Goal: Task Accomplishment & Management: Complete application form

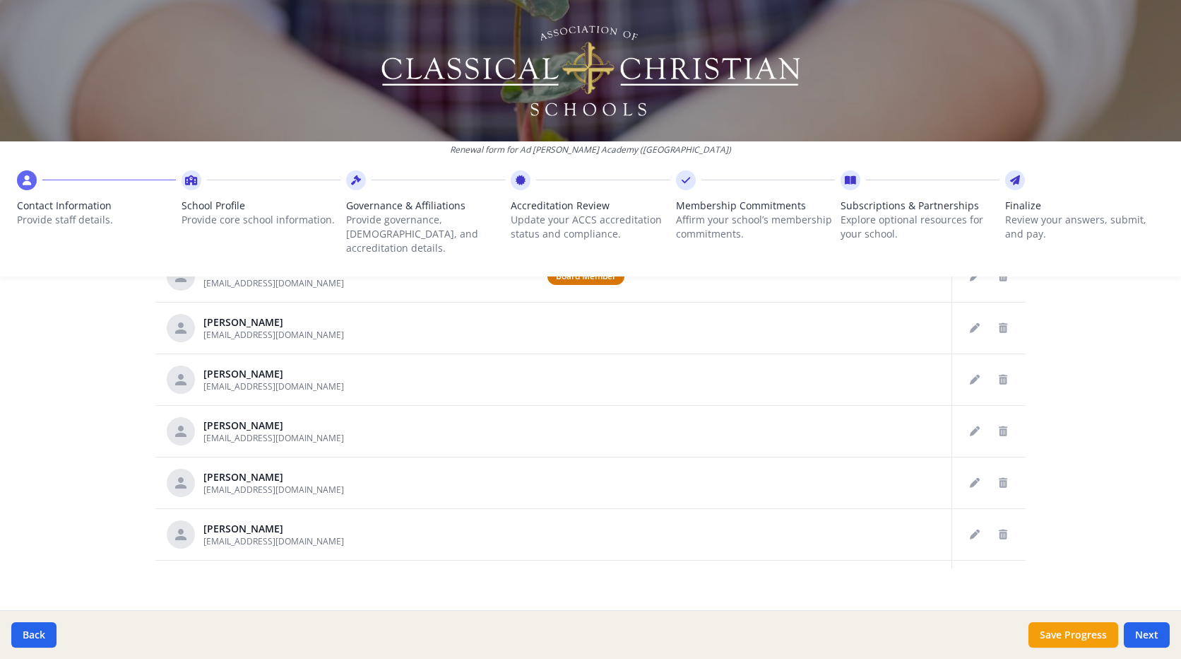
scroll to position [722, 0]
click at [1155, 638] on button "Next" at bounding box center [1147, 634] width 46 height 25
type input "(571) 271-5660"
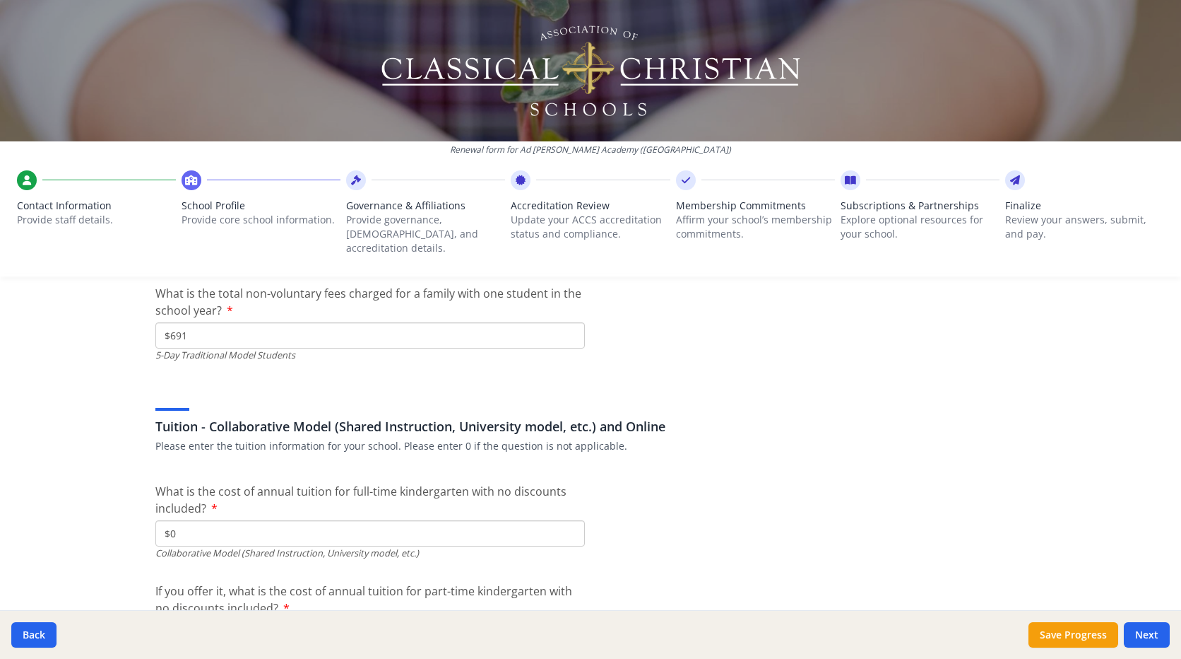
scroll to position [4184, 0]
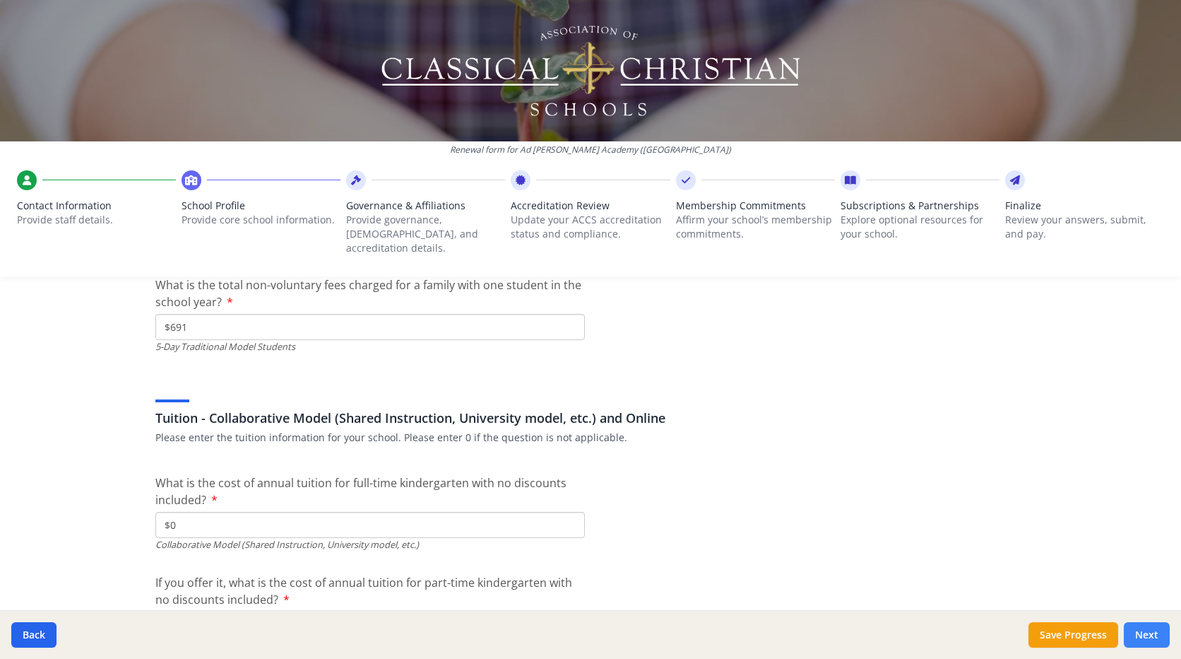
click at [1148, 630] on button "Next" at bounding box center [1147, 634] width 46 height 25
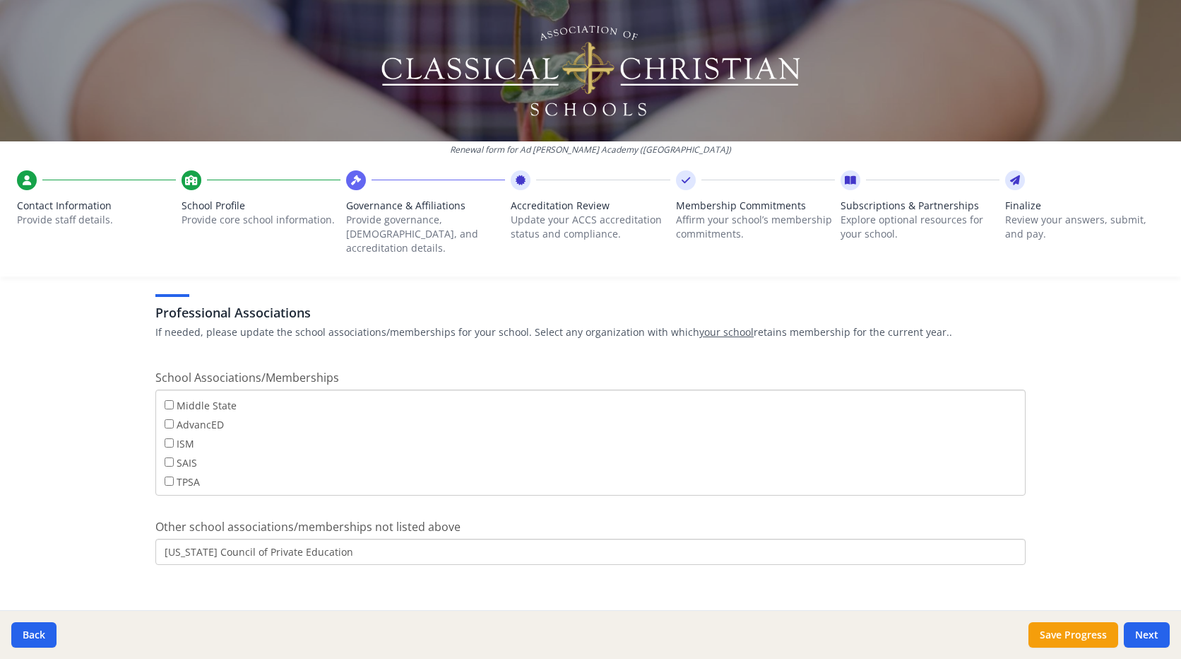
scroll to position [114, 0]
click at [1136, 632] on button "Next" at bounding box center [1147, 634] width 46 height 25
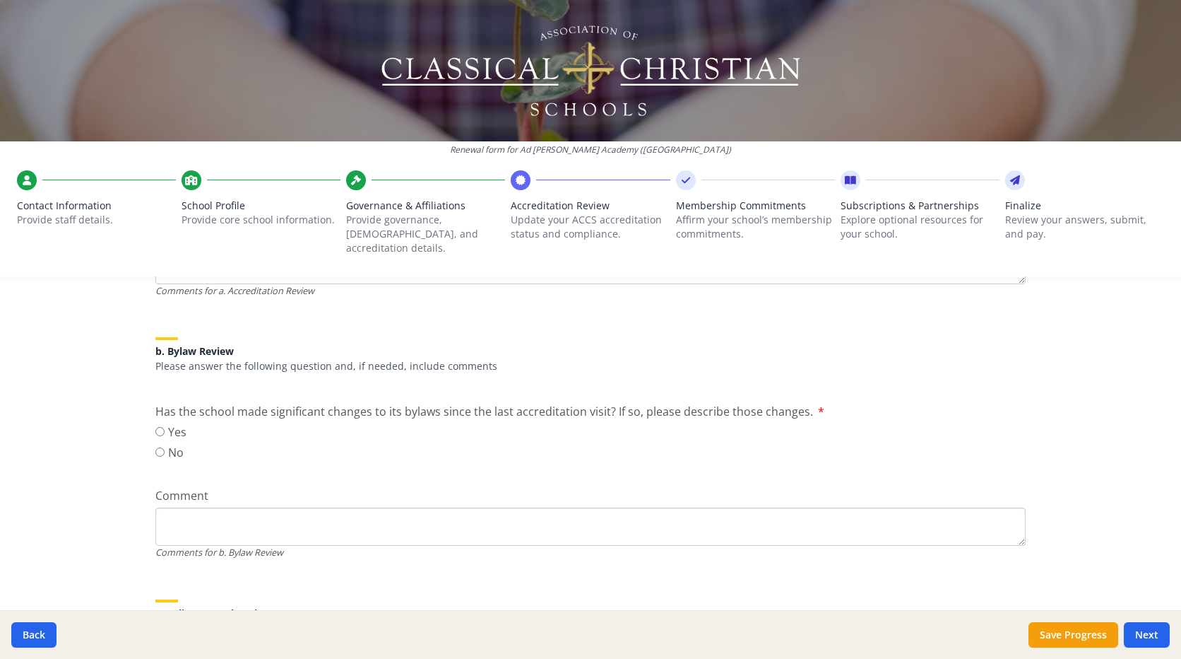
scroll to position [424, 0]
click at [155, 446] on input "No" at bounding box center [159, 450] width 9 height 9
radio input "true"
click at [187, 512] on textarea "Comment" at bounding box center [590, 525] width 871 height 38
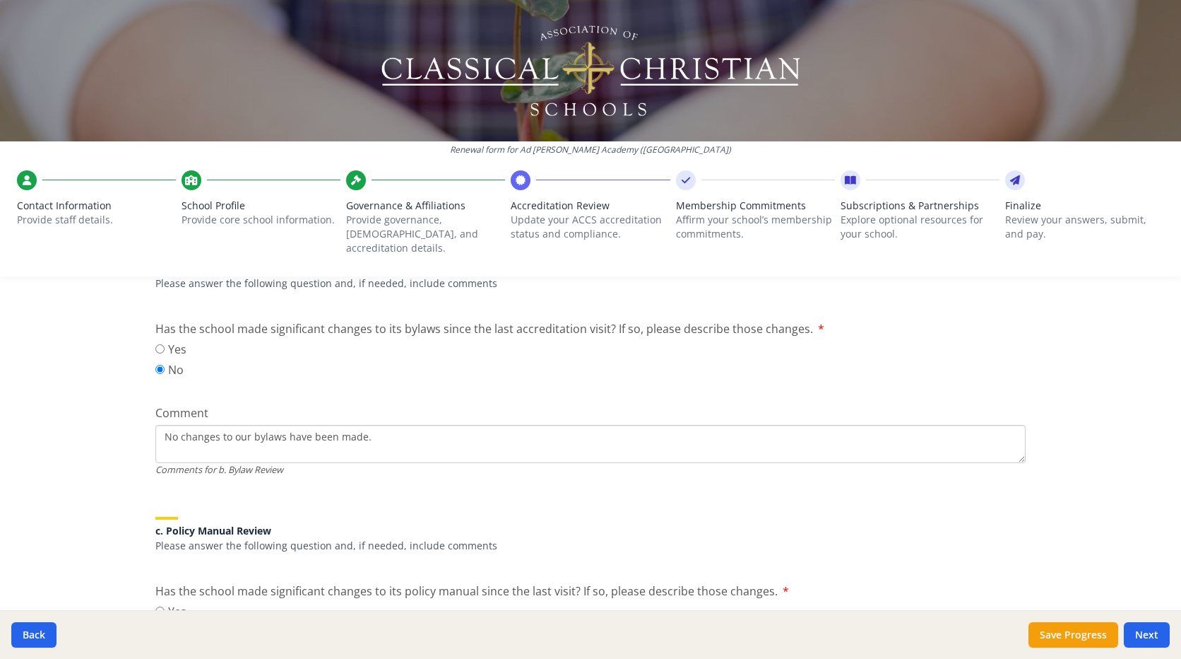
scroll to position [707, 0]
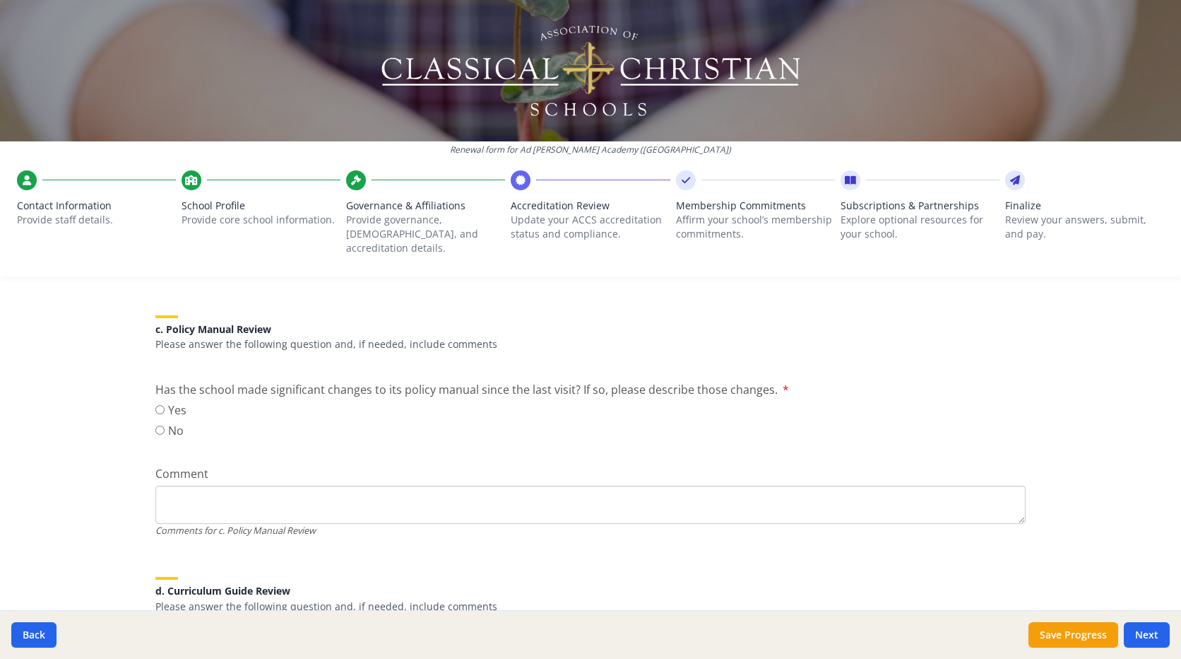
type textarea "No changes to our bylaws have been made."
click at [157, 425] on input "No" at bounding box center [159, 429] width 9 height 9
radio input "true"
click at [196, 486] on textarea "Comment" at bounding box center [590, 504] width 871 height 38
paste textarea "No significant changes have been made to the policy manual."
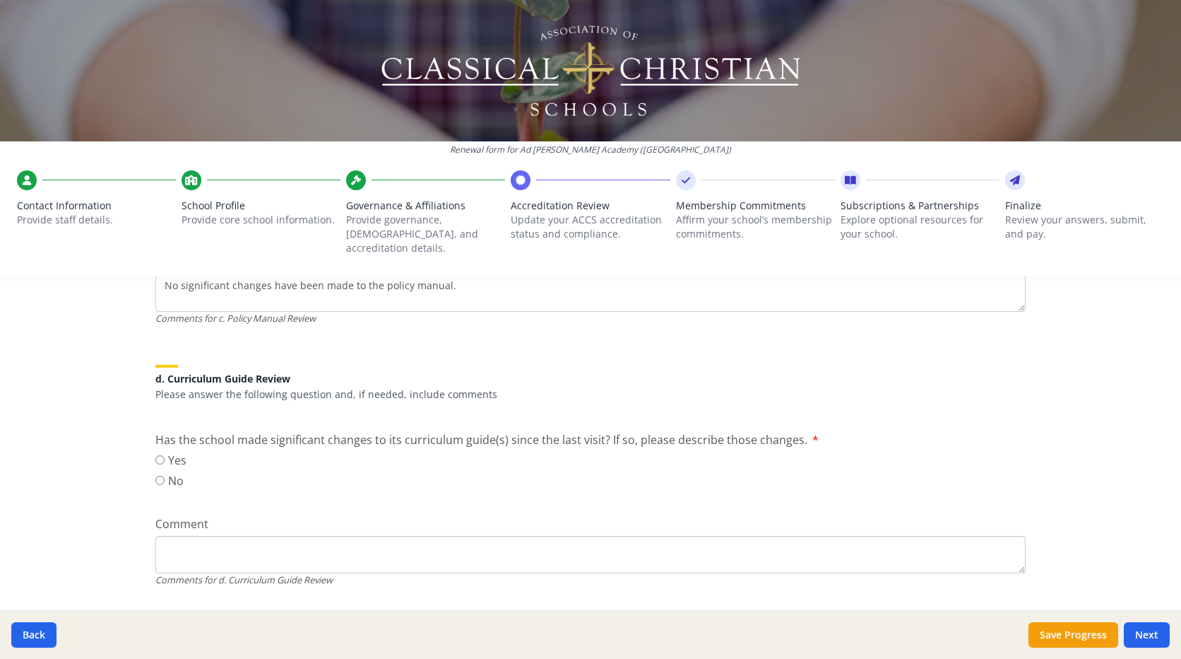
scroll to position [848, 0]
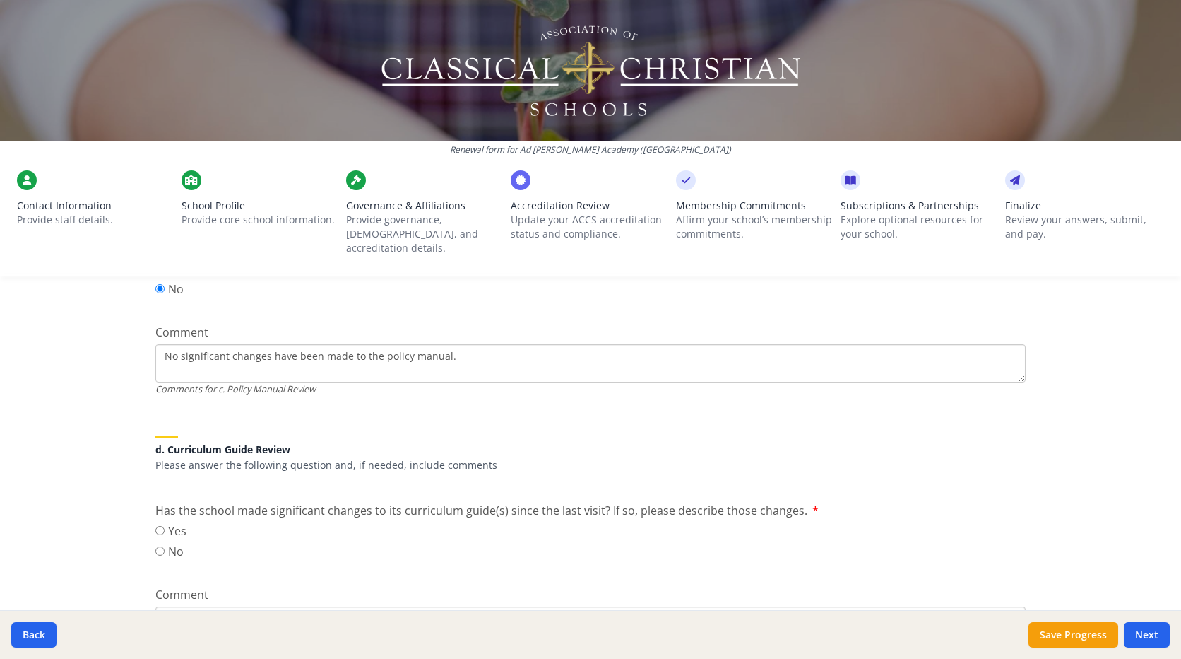
type textarea "No significant changes have been made to the policy manual."
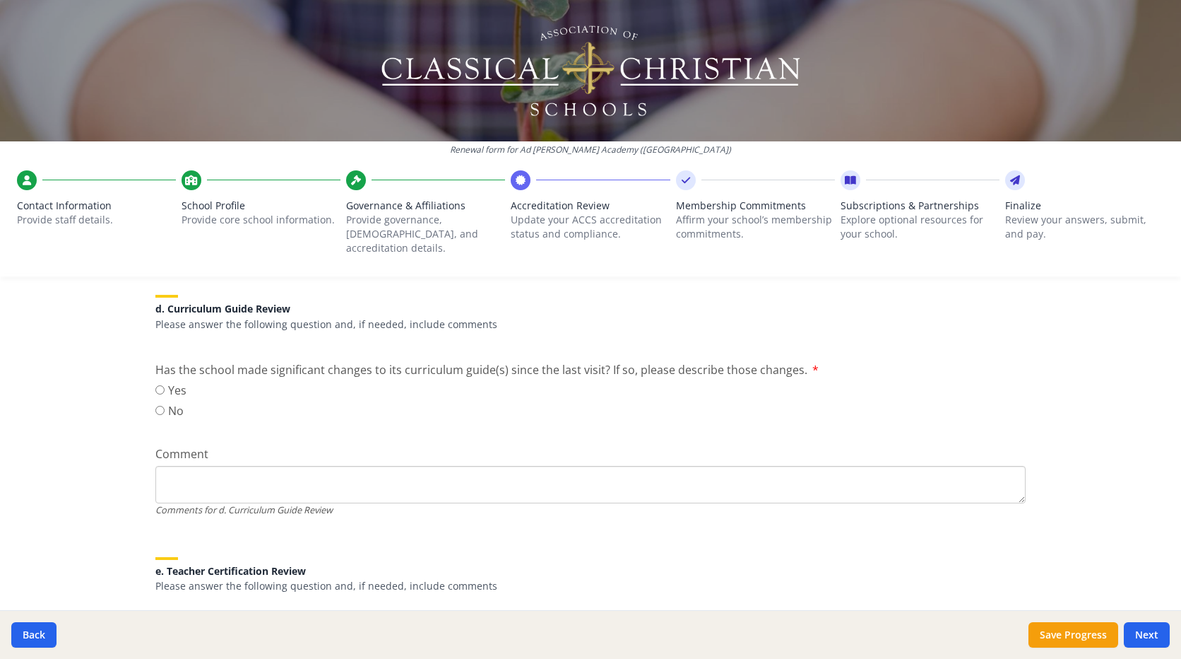
scroll to position [989, 0]
click at [155, 384] on input "Yes" at bounding box center [159, 388] width 9 height 9
radio input "true"
click at [174, 466] on textarea "Comment" at bounding box center [590, 484] width 871 height 38
paste textarea "In response to a recommendation made by the 2025 accreditation committee, we ar…"
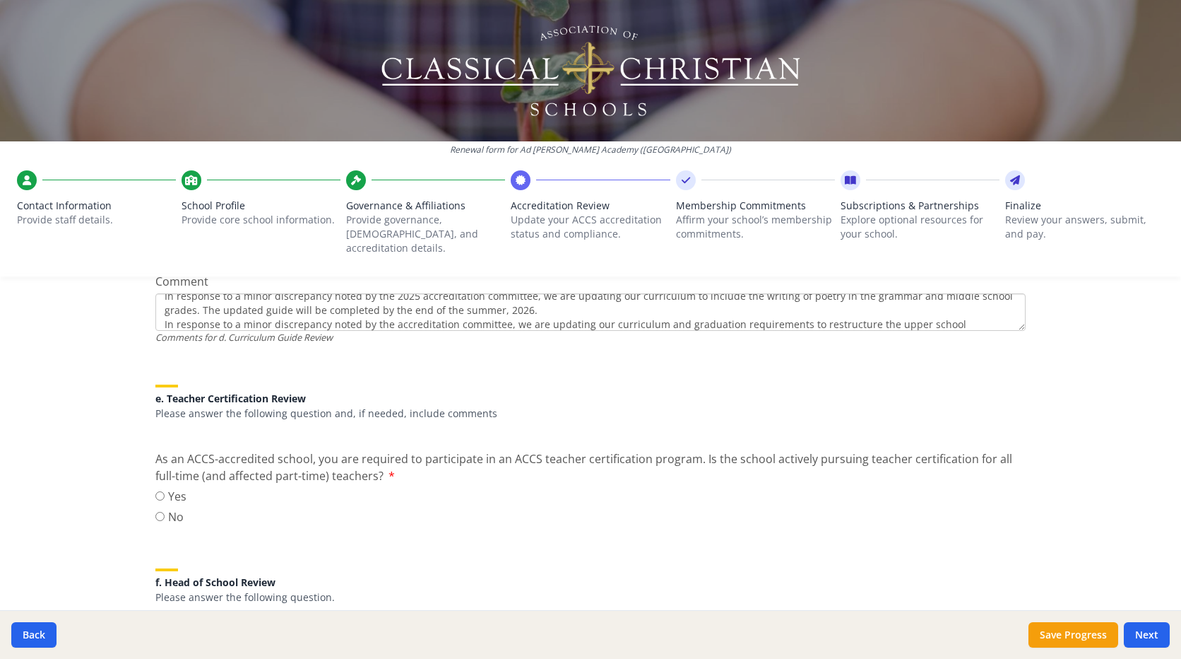
scroll to position [1201, 0]
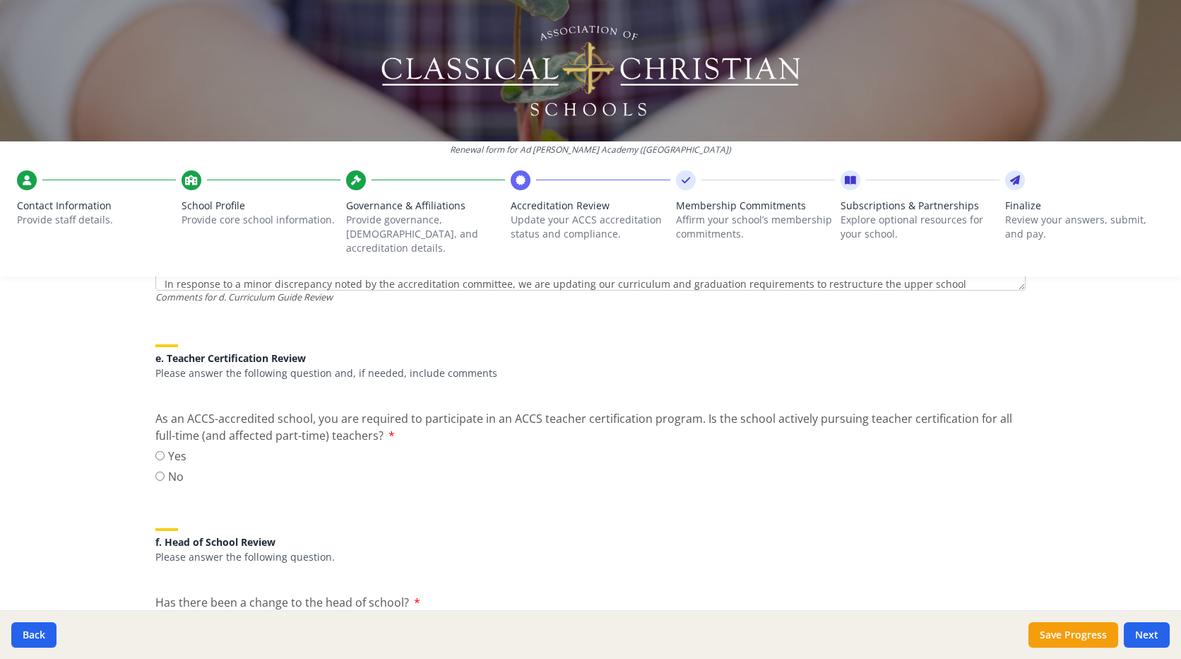
type textarea "In response to a recommendation made by the 2025 accreditation committee, we ar…"
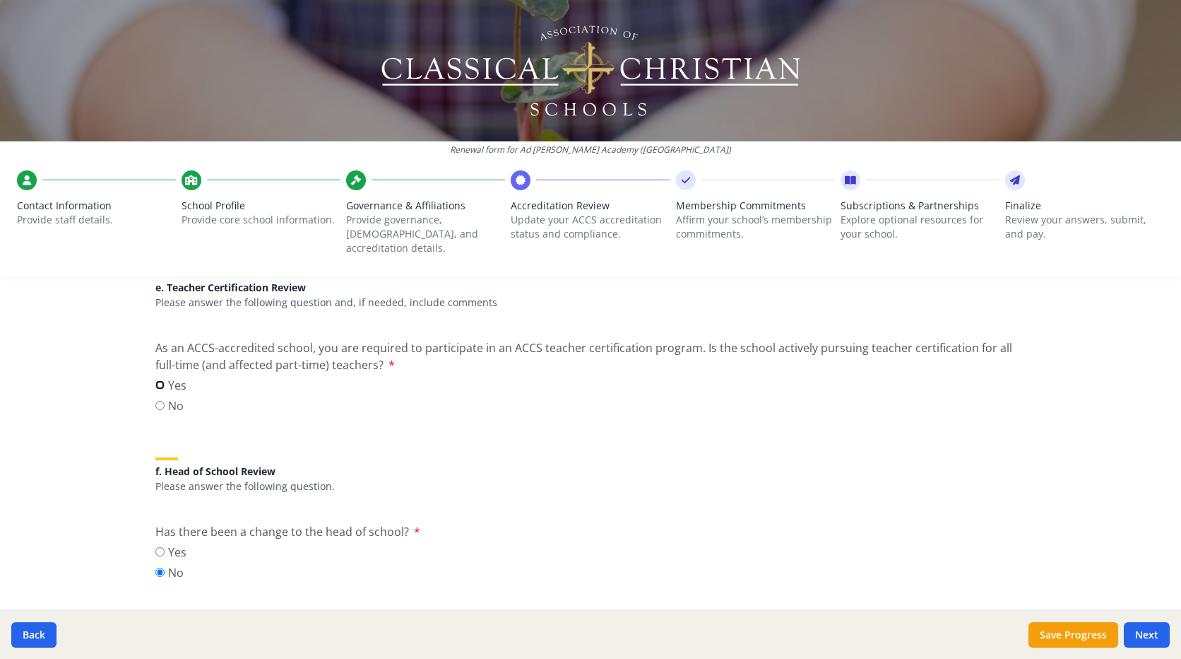
click at [155, 380] on input "Yes" at bounding box center [159, 384] width 9 height 9
radio input "true"
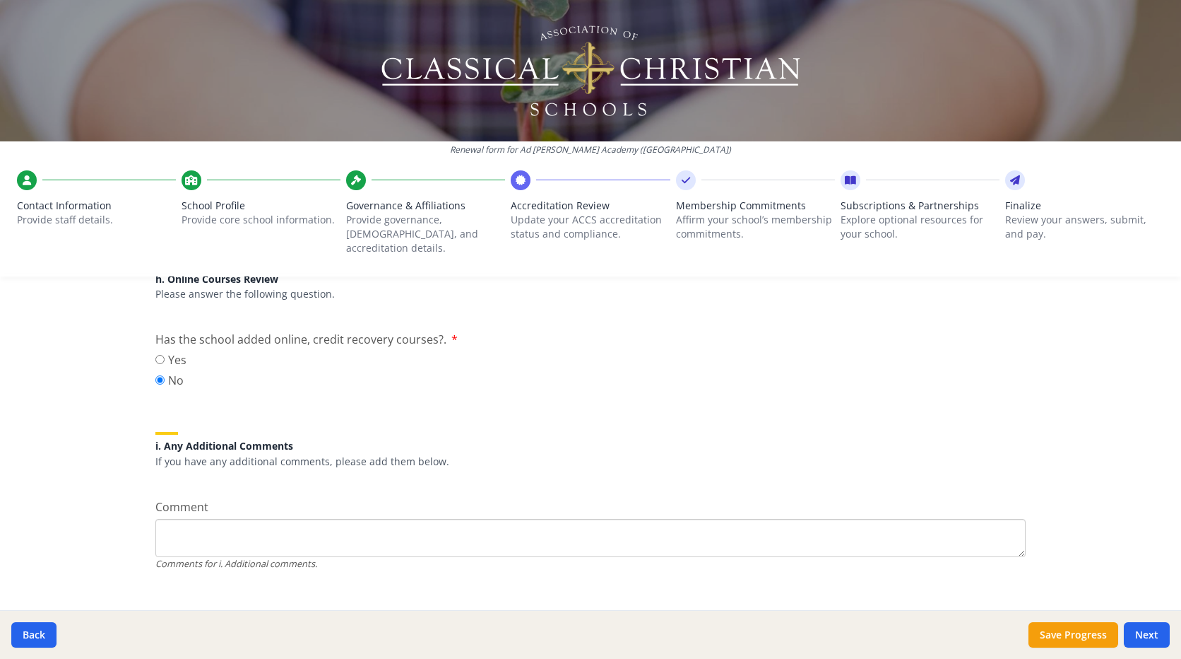
scroll to position [1804, 0]
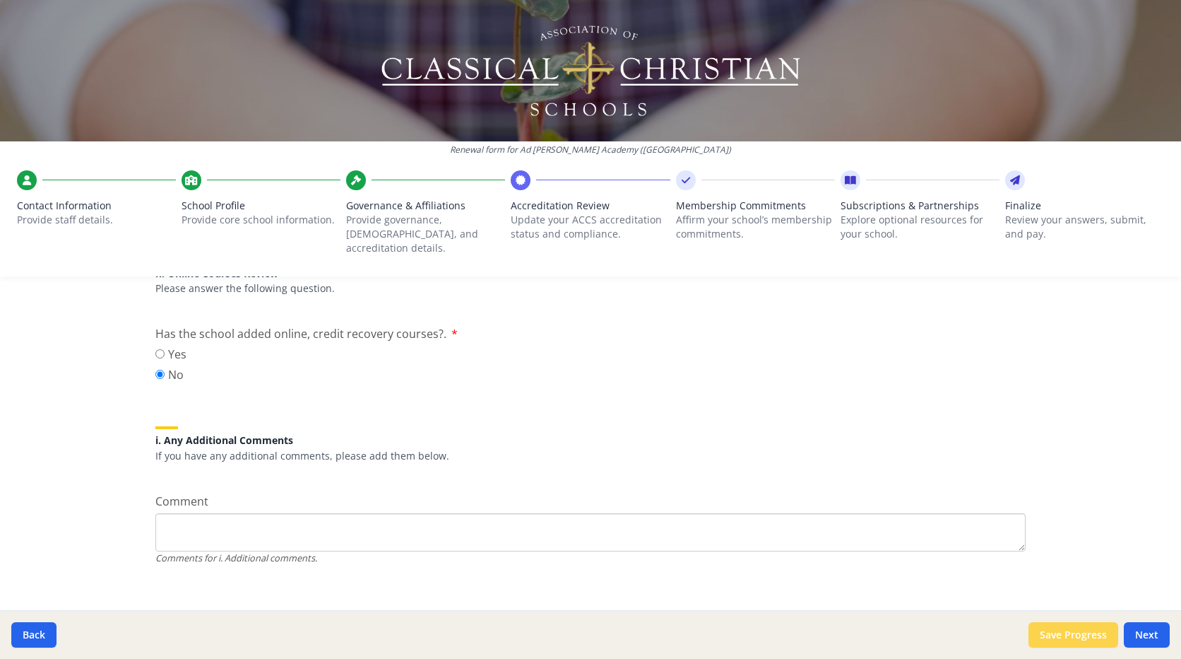
click at [1104, 633] on button "Save Progress" at bounding box center [1074, 634] width 90 height 25
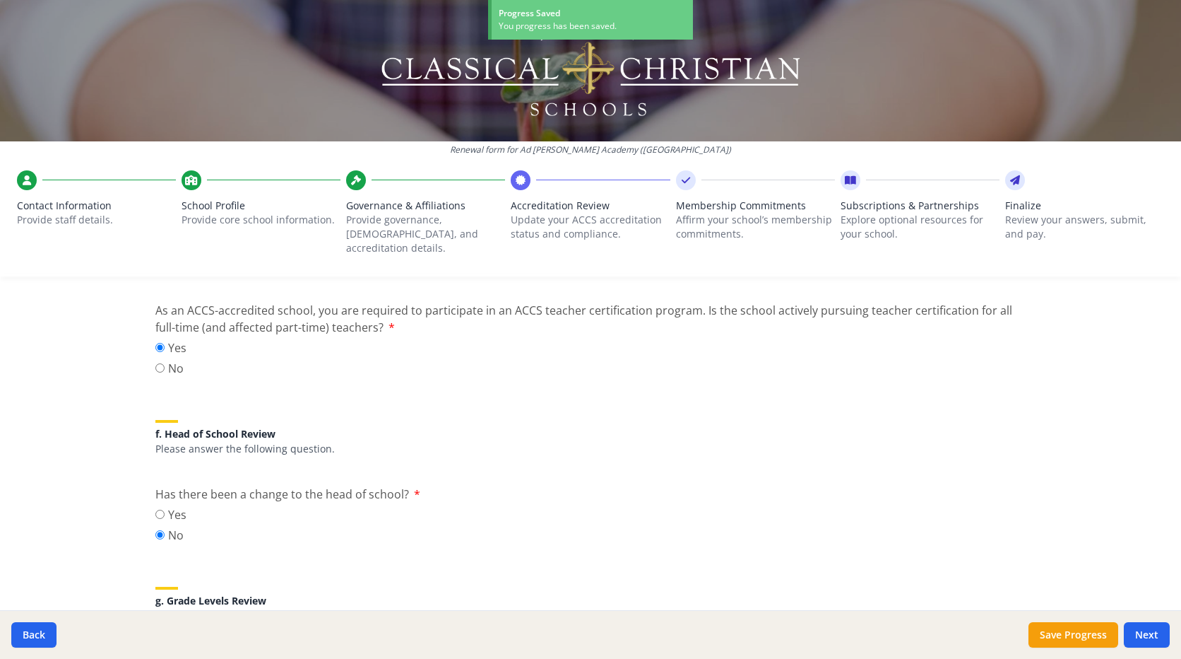
scroll to position [1168, 0]
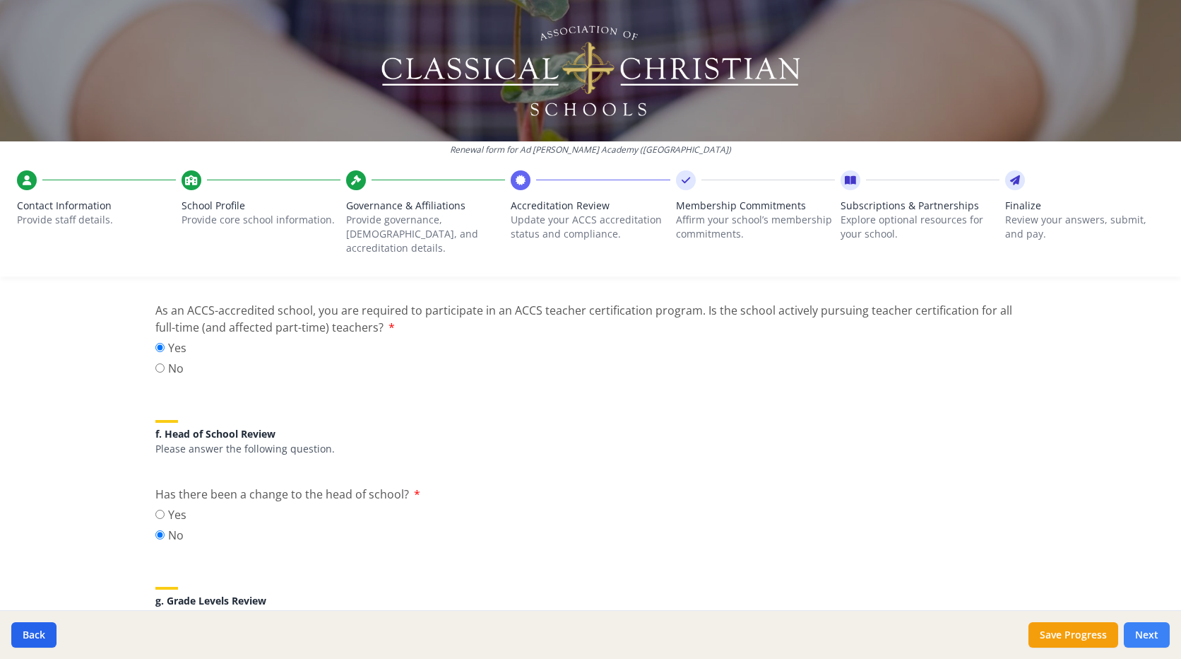
click at [1155, 632] on button "Next" at bounding box center [1147, 634] width 46 height 25
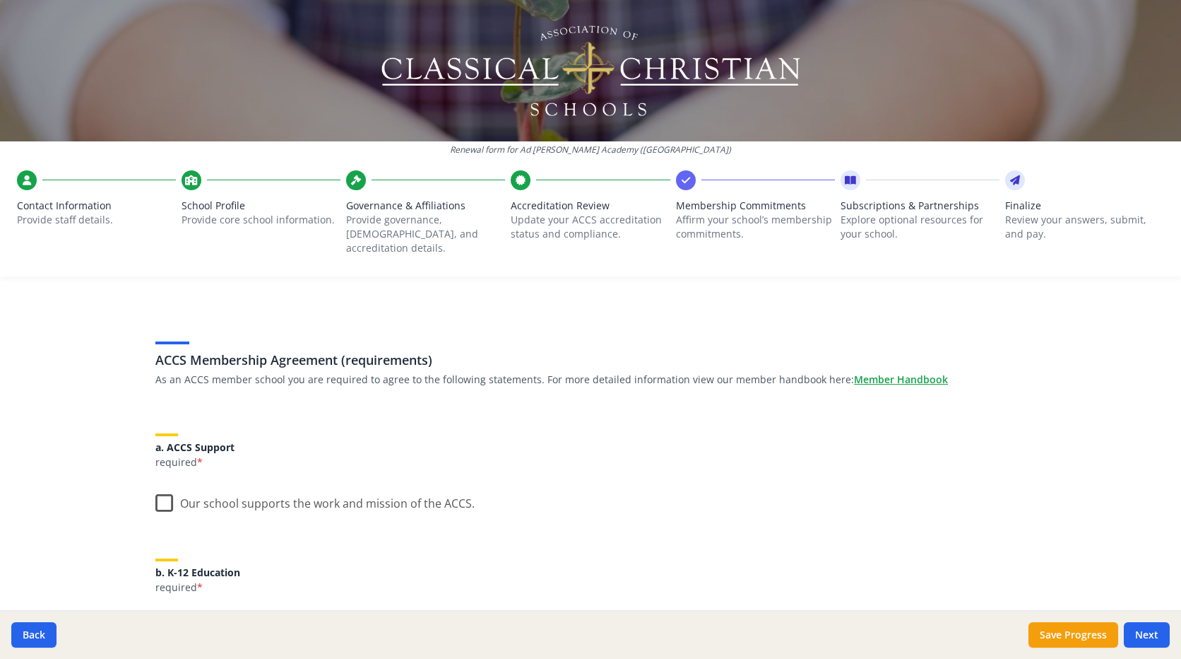
scroll to position [71, 0]
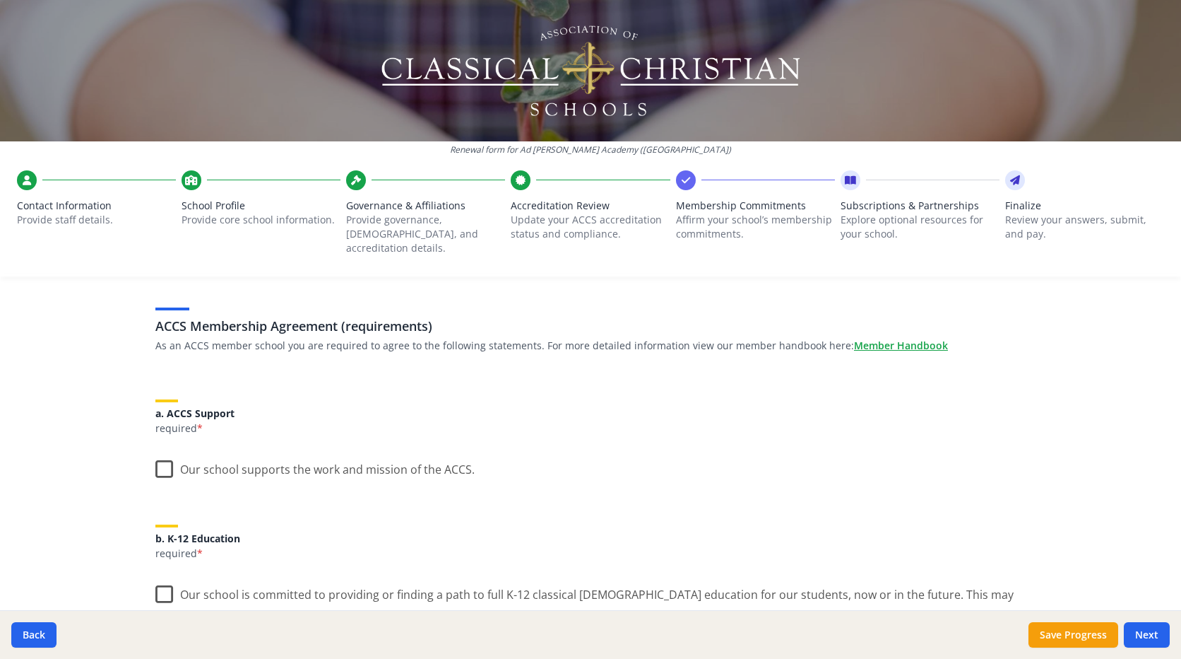
click at [155, 459] on label "Our school supports the work and mission of the ACCS." at bounding box center [314, 466] width 319 height 30
click at [0, 0] on input "Our school supports the work and mission of the ACCS." at bounding box center [0, 0] width 0 height 0
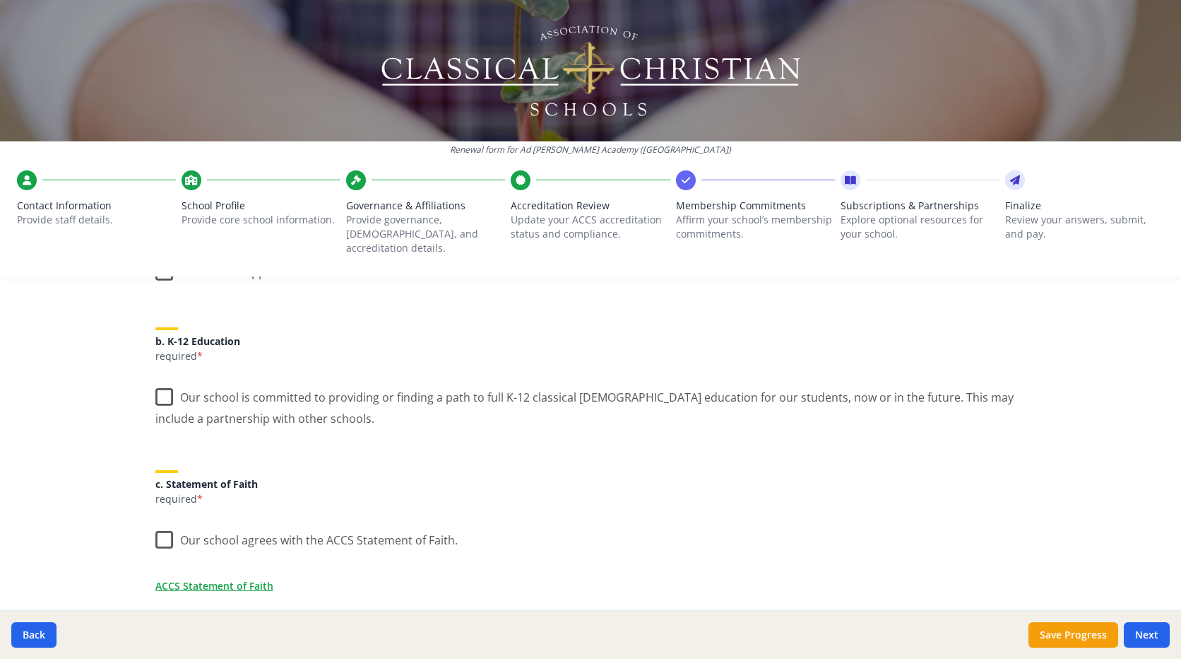
scroll to position [283, 0]
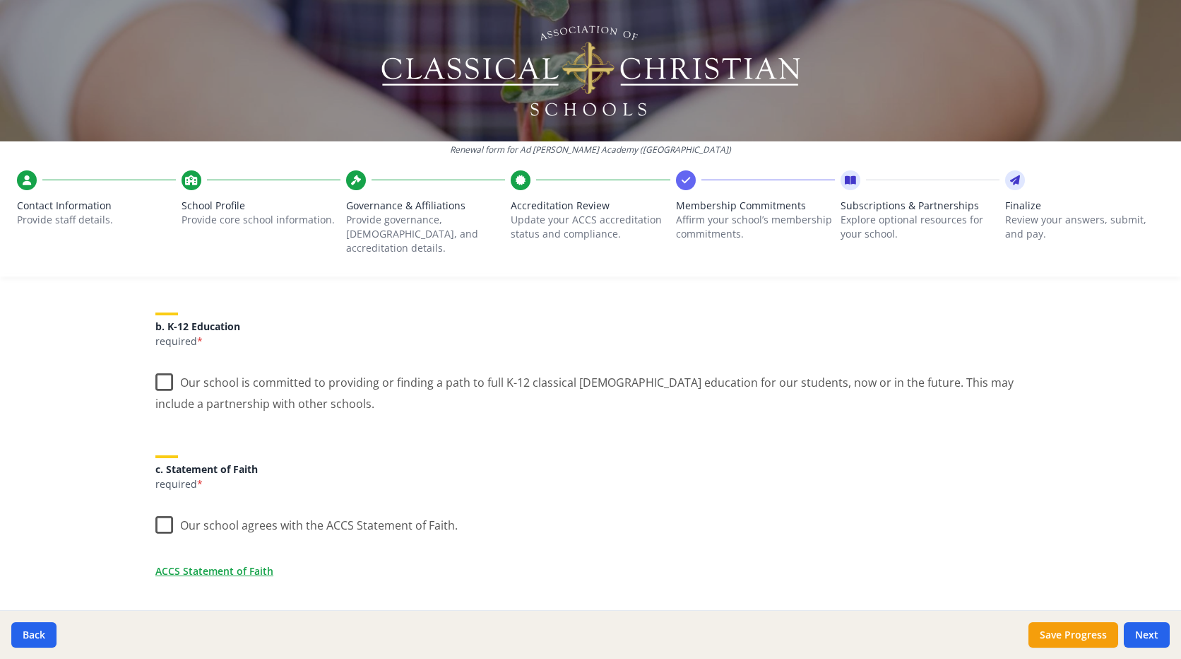
click at [156, 366] on label "Our school is committed to providing or finding a path to full K-12 classical C…" at bounding box center [590, 387] width 871 height 47
click at [0, 0] on input "Our school is committed to providing or finding a path to full K-12 classical C…" at bounding box center [0, 0] width 0 height 0
click at [166, 512] on label "Our school agrees with the ACCS Statement of Faith." at bounding box center [306, 522] width 302 height 30
click at [0, 0] on input "Our school agrees with the ACCS Statement of Faith." at bounding box center [0, 0] width 0 height 0
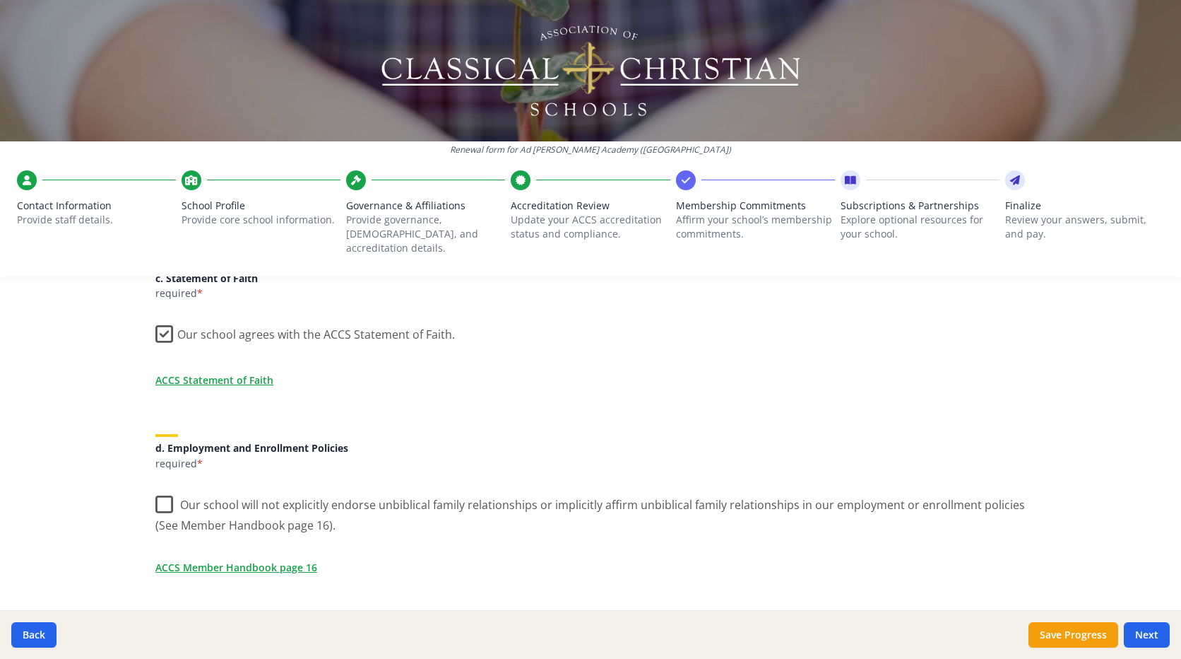
scroll to position [495, 0]
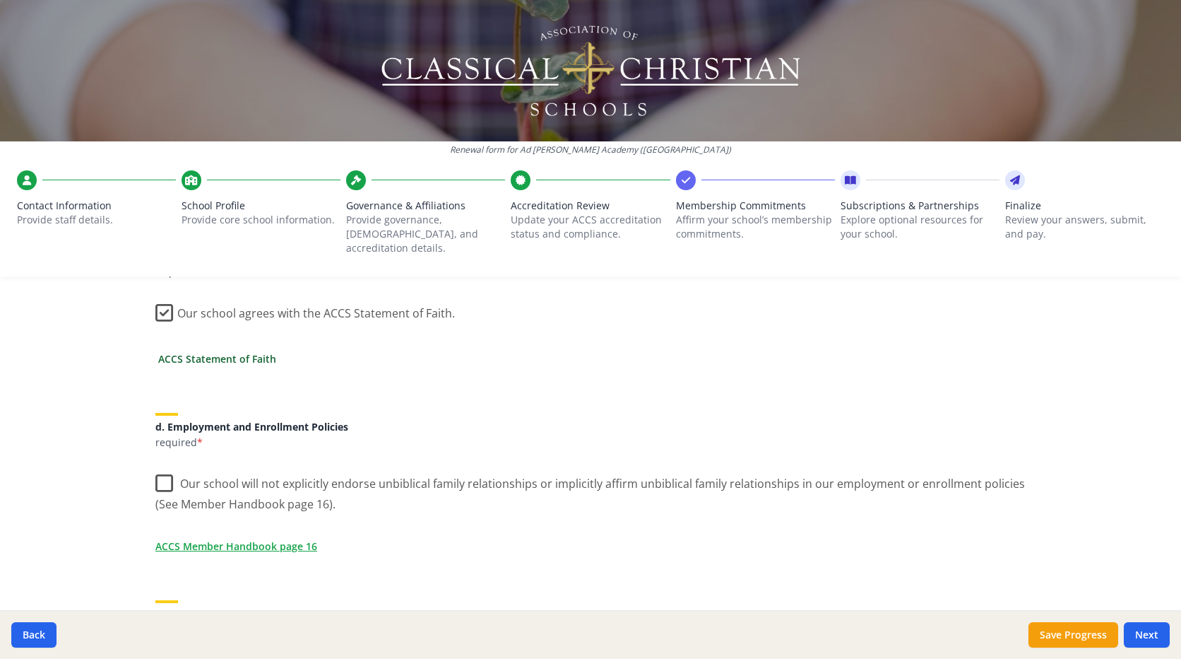
click at [168, 351] on link "ACCS Statement of Faith" at bounding box center [217, 358] width 118 height 15
click at [159, 467] on label "Our school will not explicitly endorse unbiblical family relationships or impli…" at bounding box center [590, 488] width 871 height 47
click at [0, 0] on input "Our school will not explicitly endorse unbiblical family relationships or impli…" at bounding box center [0, 0] width 0 height 0
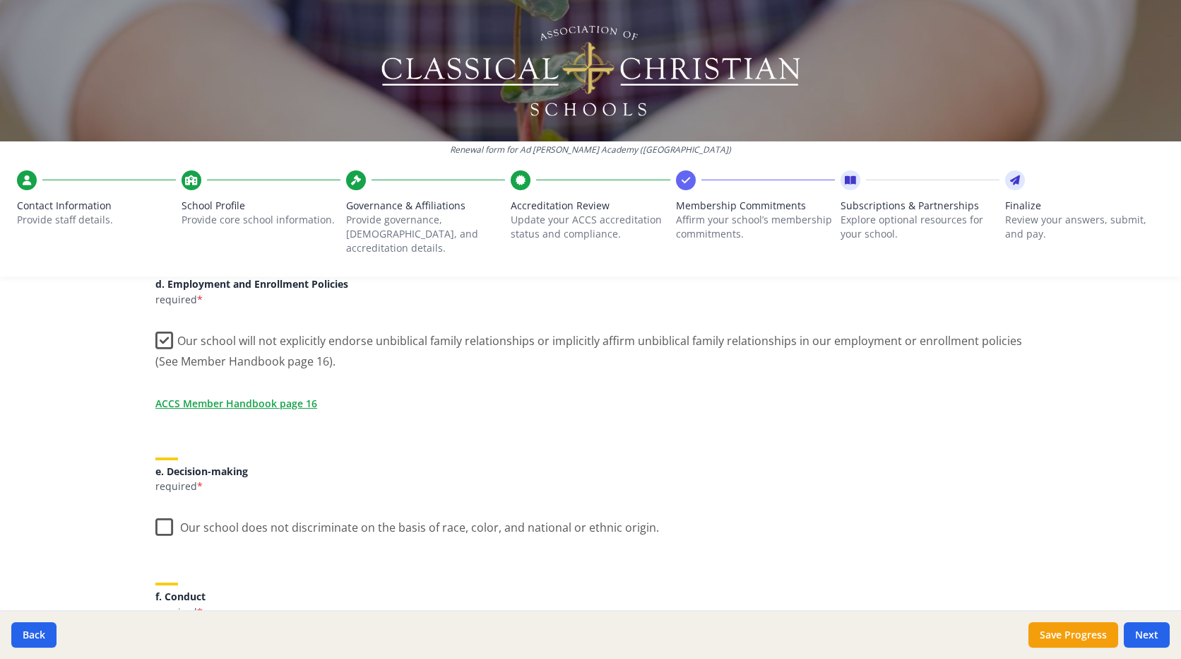
scroll to position [636, 0]
click at [232, 397] on link "ACCS Member Handbook page 16" at bounding box center [239, 404] width 162 height 15
click at [164, 514] on label "Our school does not discriminate on the basis of race, color, and national or e…" at bounding box center [407, 525] width 504 height 30
click at [0, 0] on input "Our school does not discriminate on the basis of race, color, and national or e…" at bounding box center [0, 0] width 0 height 0
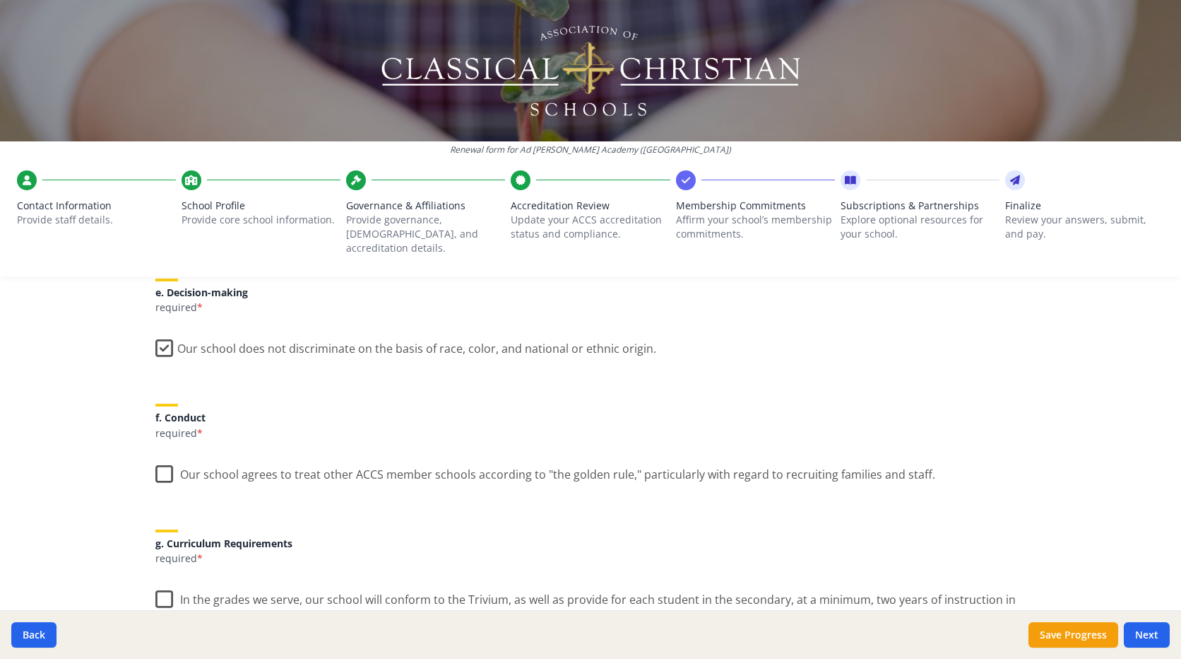
scroll to position [848, 0]
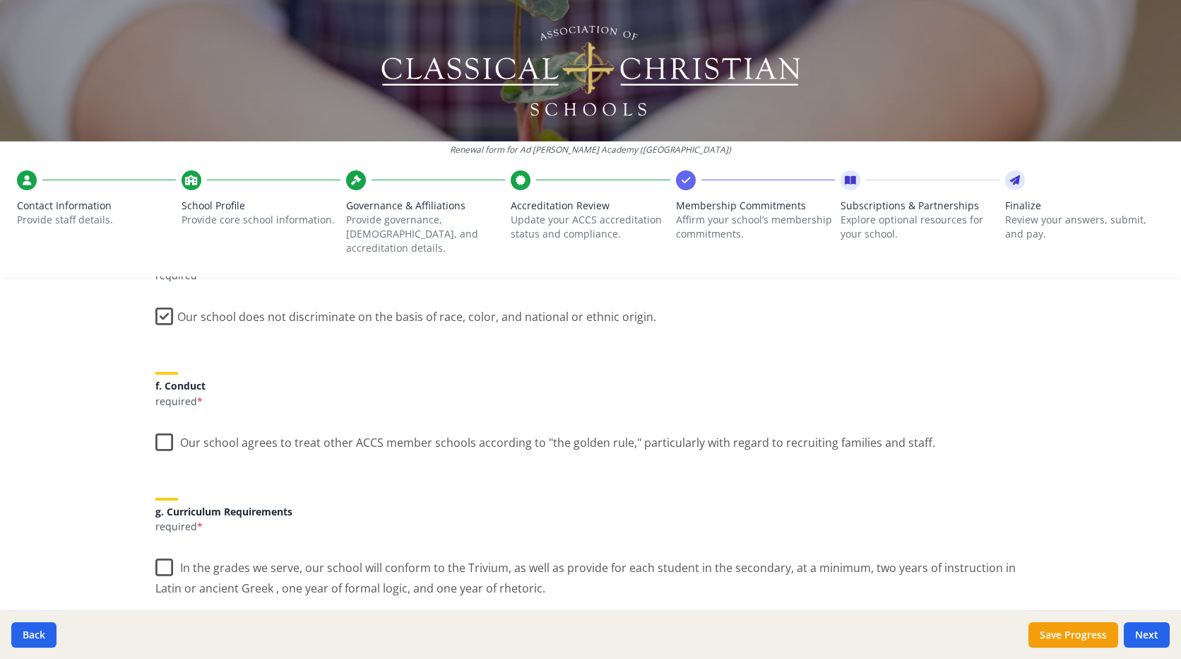
click at [163, 426] on label "Our school agrees to treat other ACCS member schools according to "the golden r…" at bounding box center [545, 439] width 780 height 30
click at [0, 0] on input "Our school agrees to treat other ACCS member schools according to "the golden r…" at bounding box center [0, 0] width 0 height 0
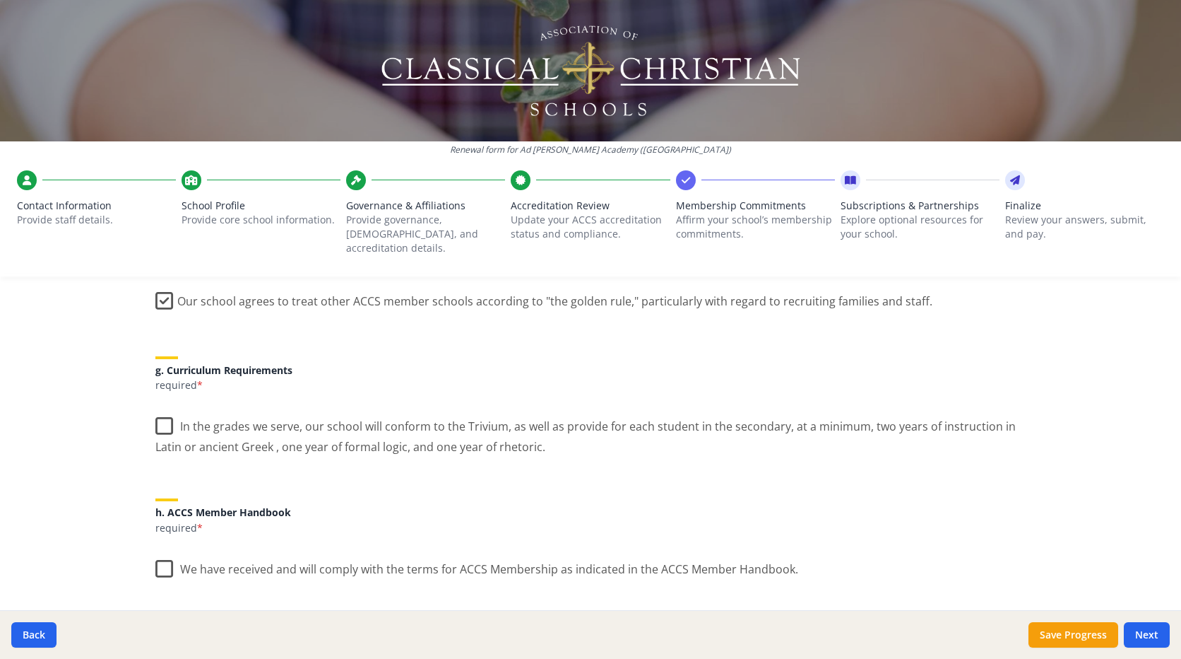
click at [160, 416] on label "In the grades we serve, our school will conform to the Trivium, as well as prov…" at bounding box center [590, 431] width 871 height 47
click at [0, 0] on input "In the grades we serve, our school will conform to the Trivium, as well as prov…" at bounding box center [0, 0] width 0 height 0
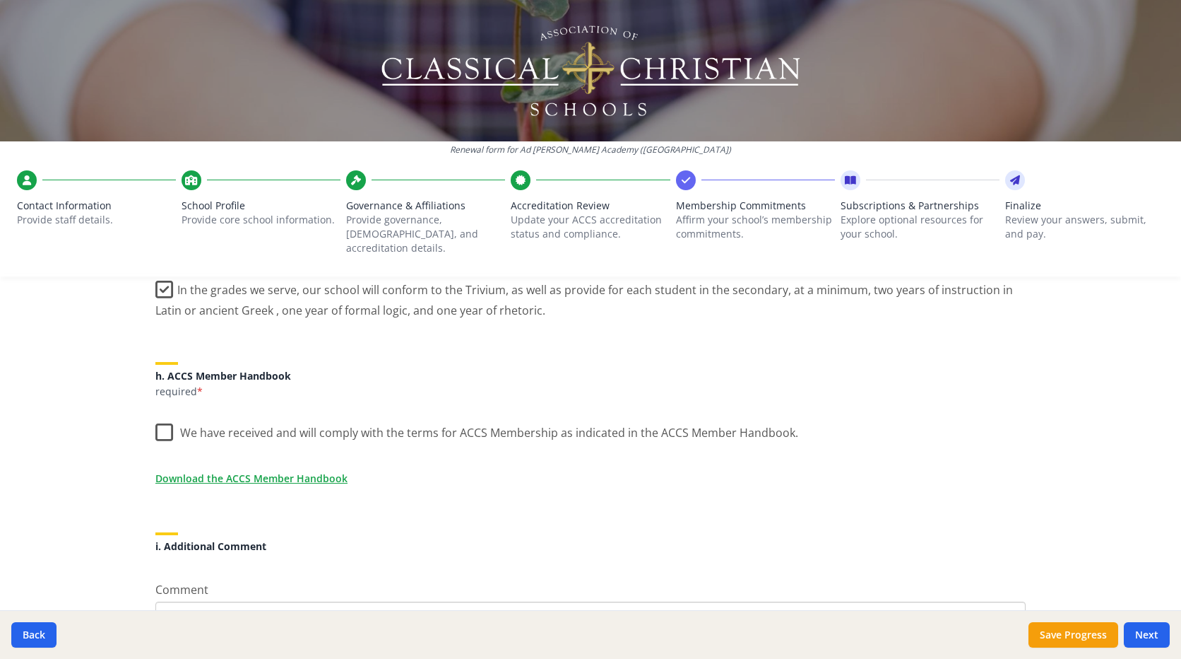
scroll to position [1131, 0]
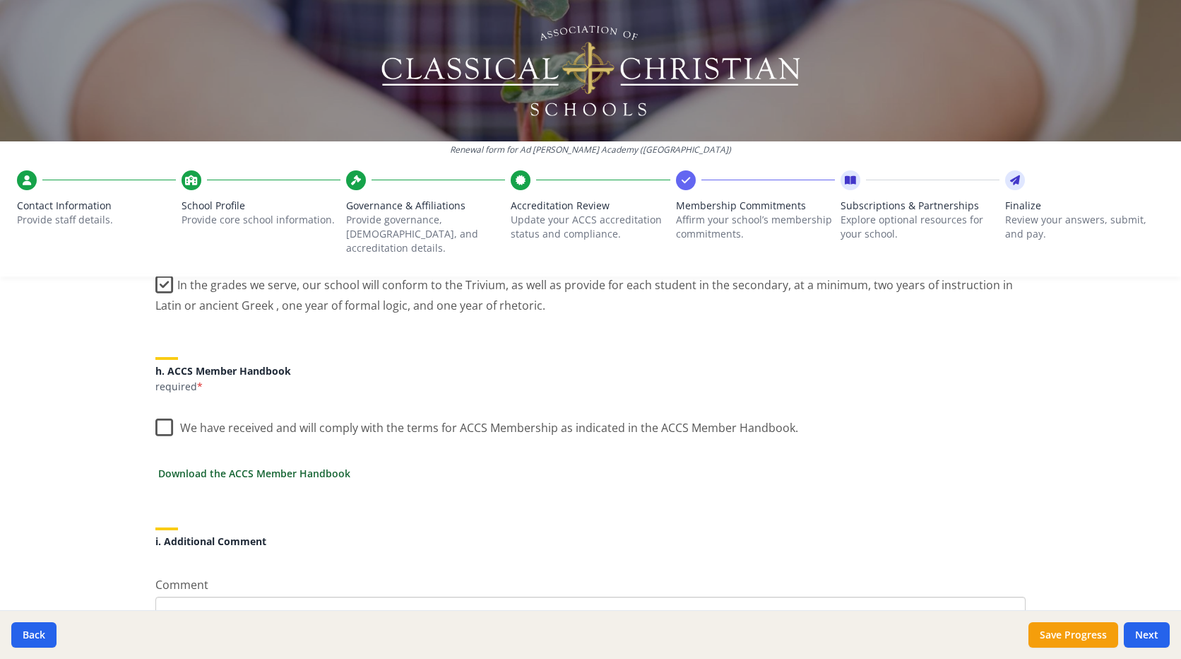
click at [229, 466] on link "Download the ACCS Member Handbook" at bounding box center [254, 473] width 192 height 15
click at [162, 411] on label "We have received and will comply with the terms for ACCS Membership as indicate…" at bounding box center [476, 424] width 643 height 30
click at [0, 0] on input "We have received and will comply with the terms for ACCS Membership as indicate…" at bounding box center [0, 0] width 0 height 0
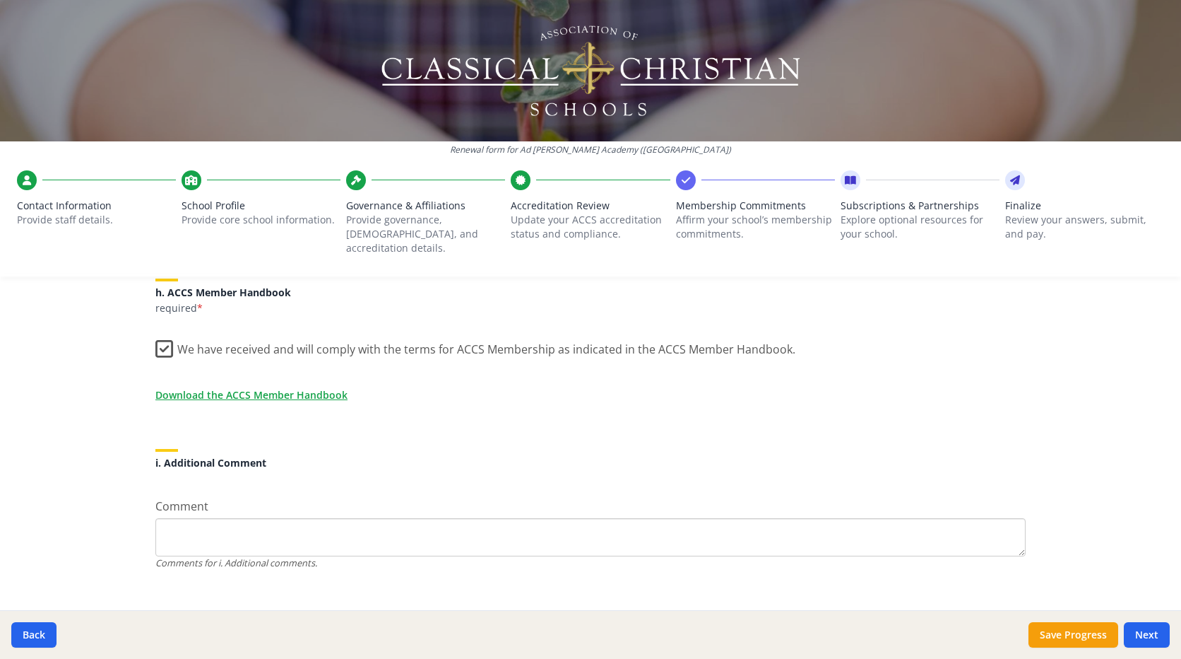
scroll to position [1215, 0]
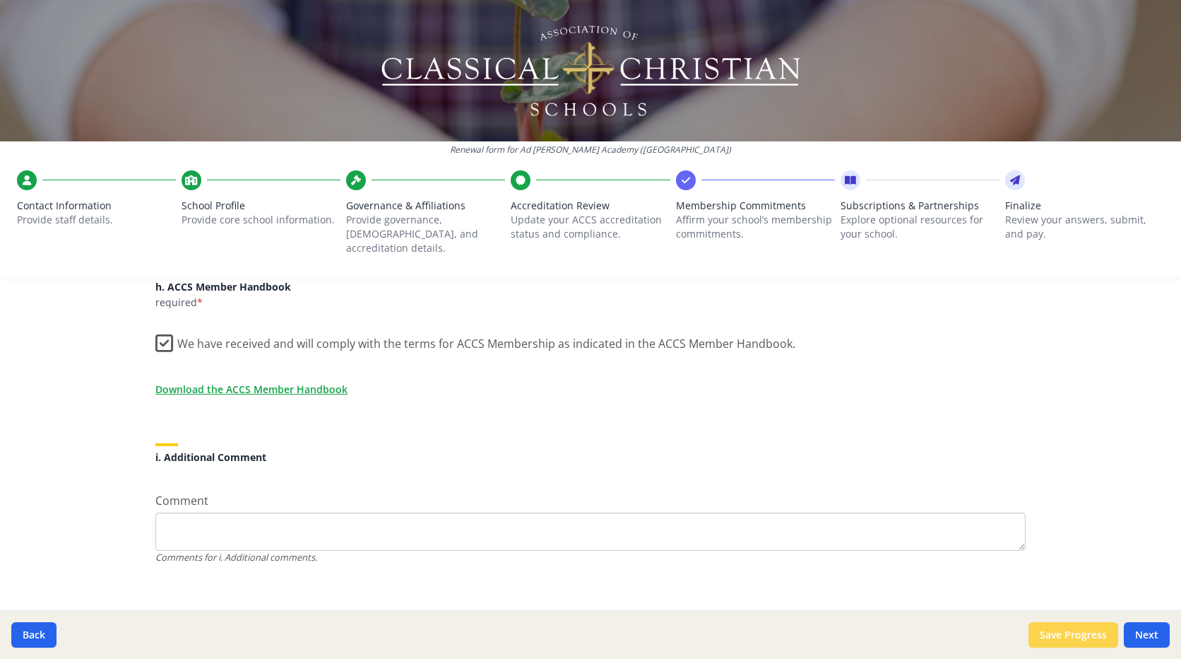
click at [1091, 633] on button "Save Progress" at bounding box center [1074, 634] width 90 height 25
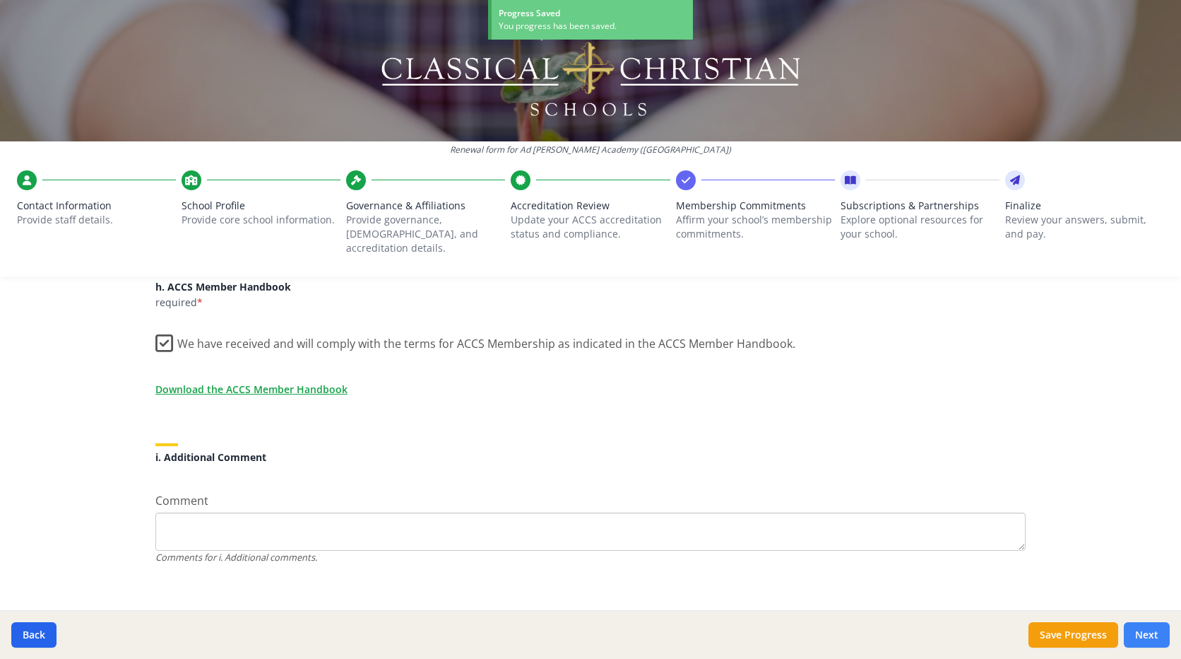
click at [1143, 633] on button "Next" at bounding box center [1147, 634] width 46 height 25
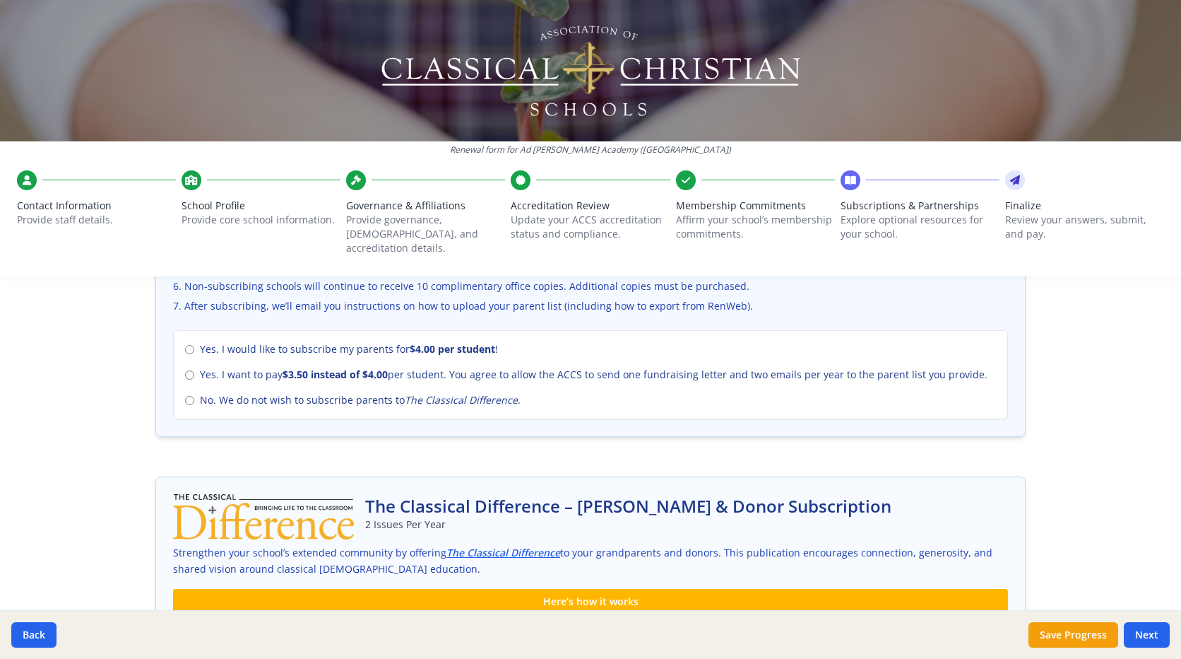
scroll to position [636, 0]
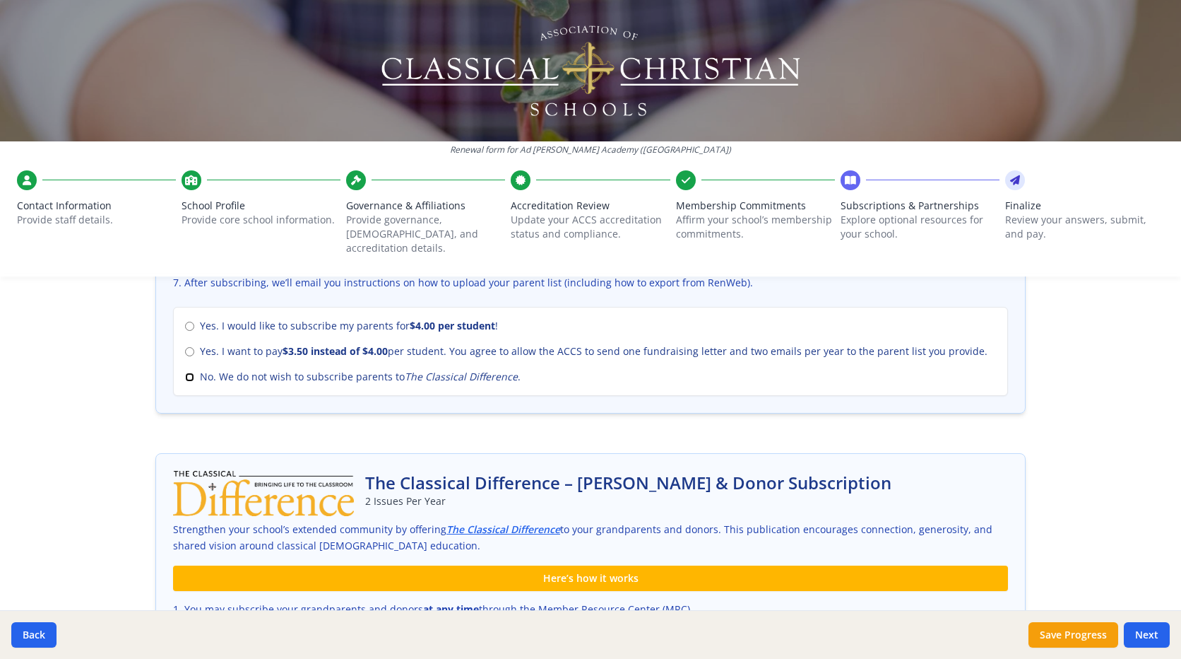
click at [185, 372] on input "No. We do not wish to subscribe parents to The Classical Difference ." at bounding box center [189, 376] width 9 height 9
radio input "true"
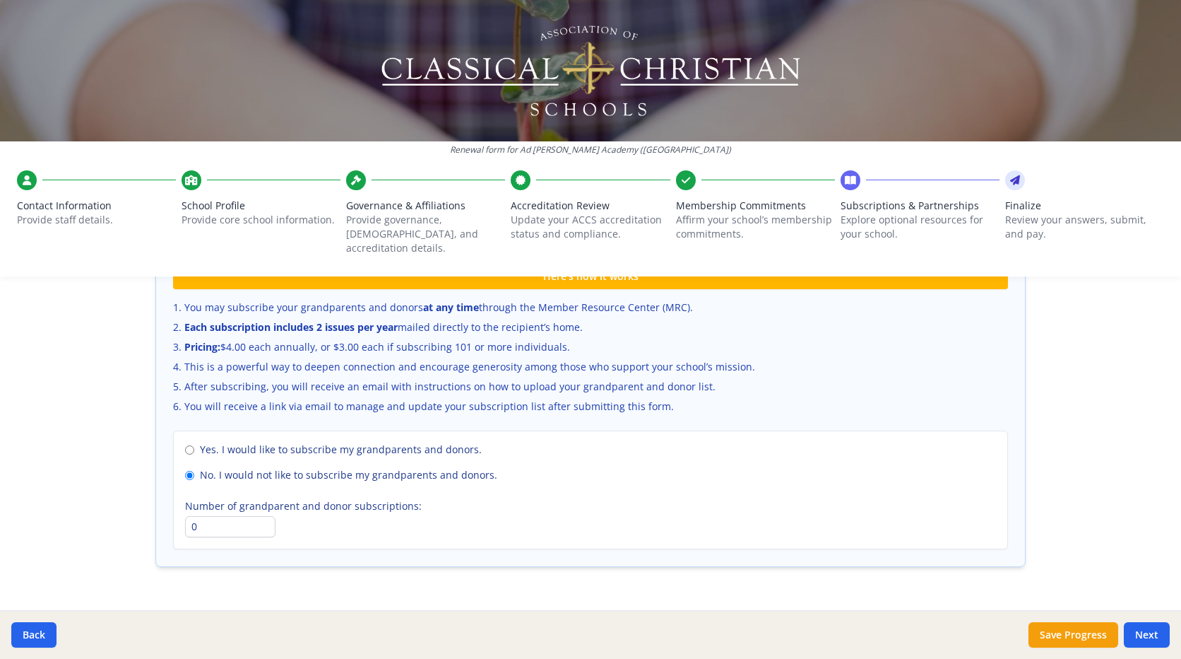
scroll to position [957, 0]
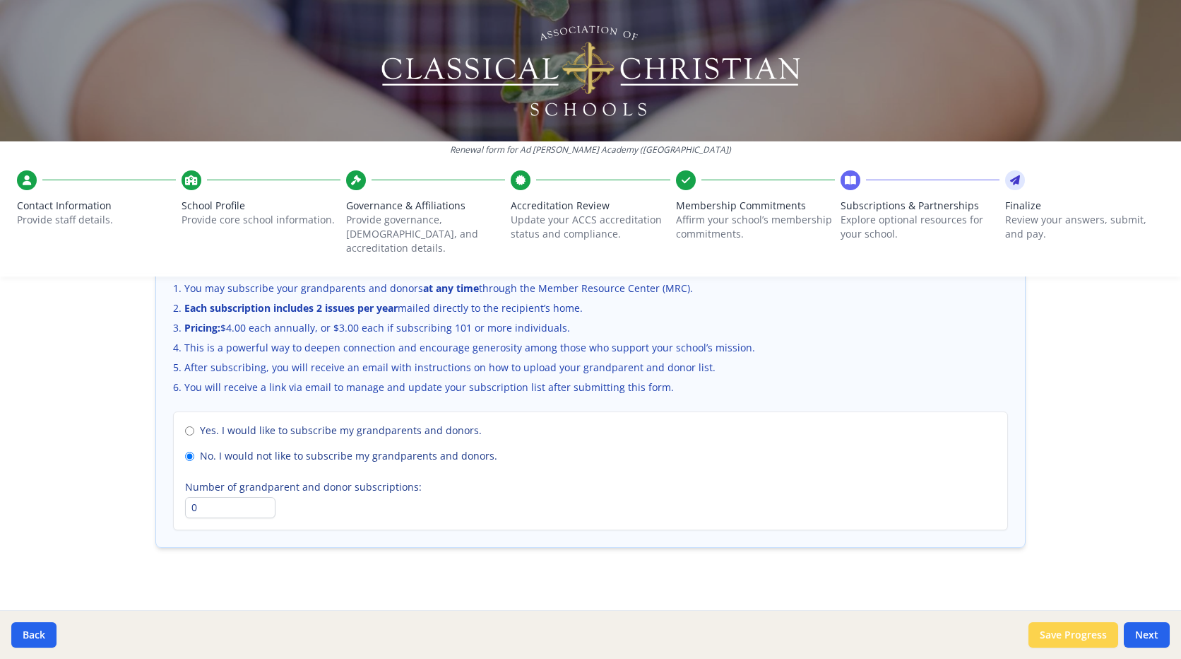
click at [1047, 635] on button "Save Progress" at bounding box center [1074, 634] width 90 height 25
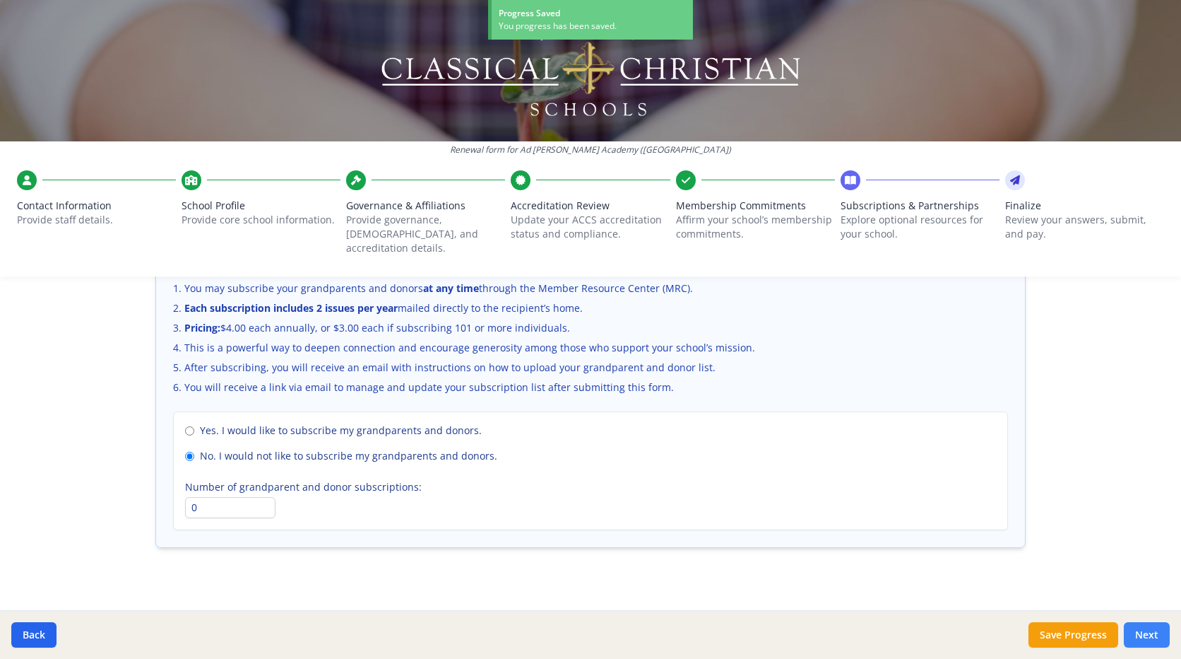
click at [1148, 639] on button "Next" at bounding box center [1147, 634] width 46 height 25
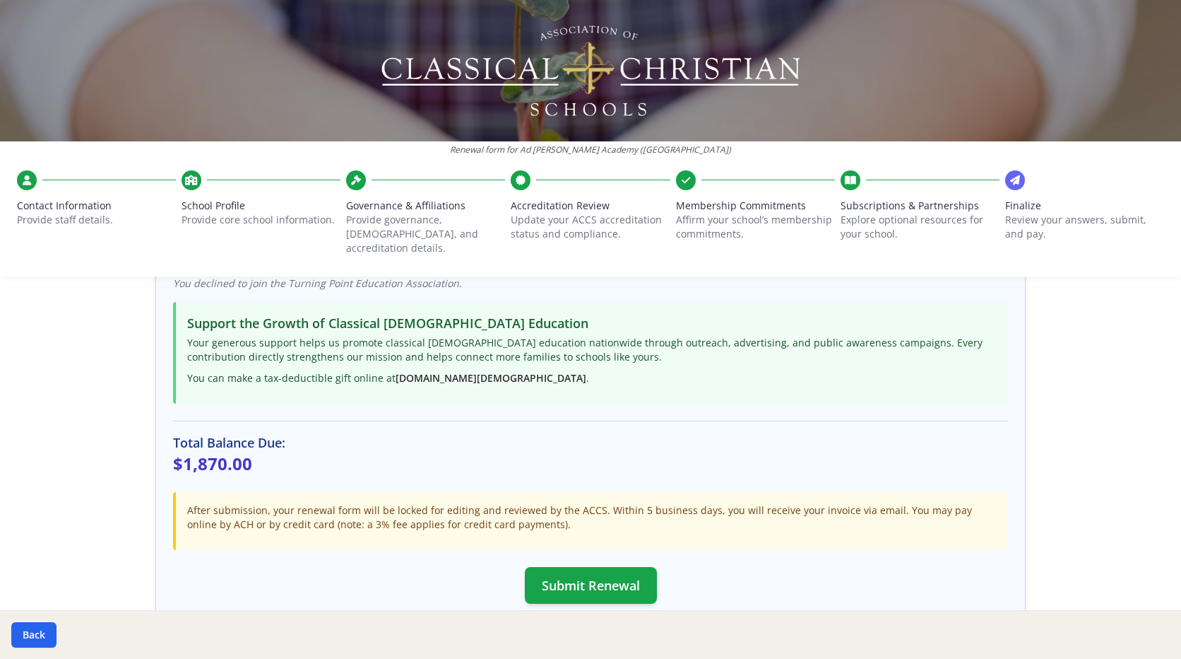
scroll to position [289, 0]
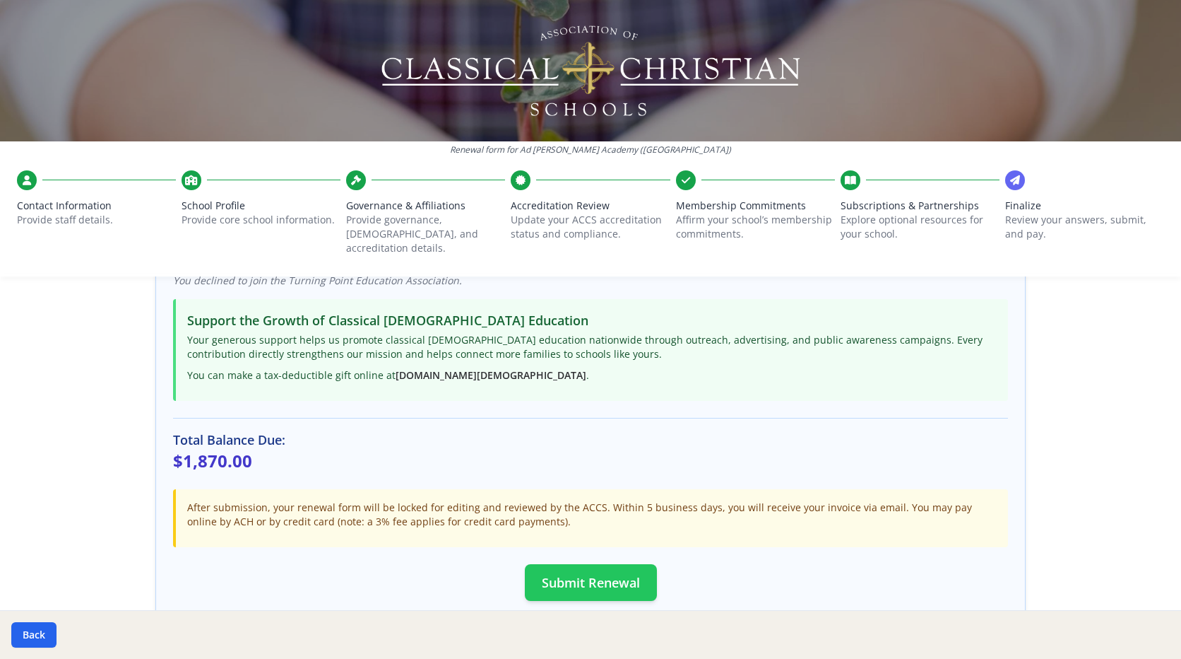
click at [574, 567] on button "Submit Renewal" at bounding box center [591, 582] width 132 height 37
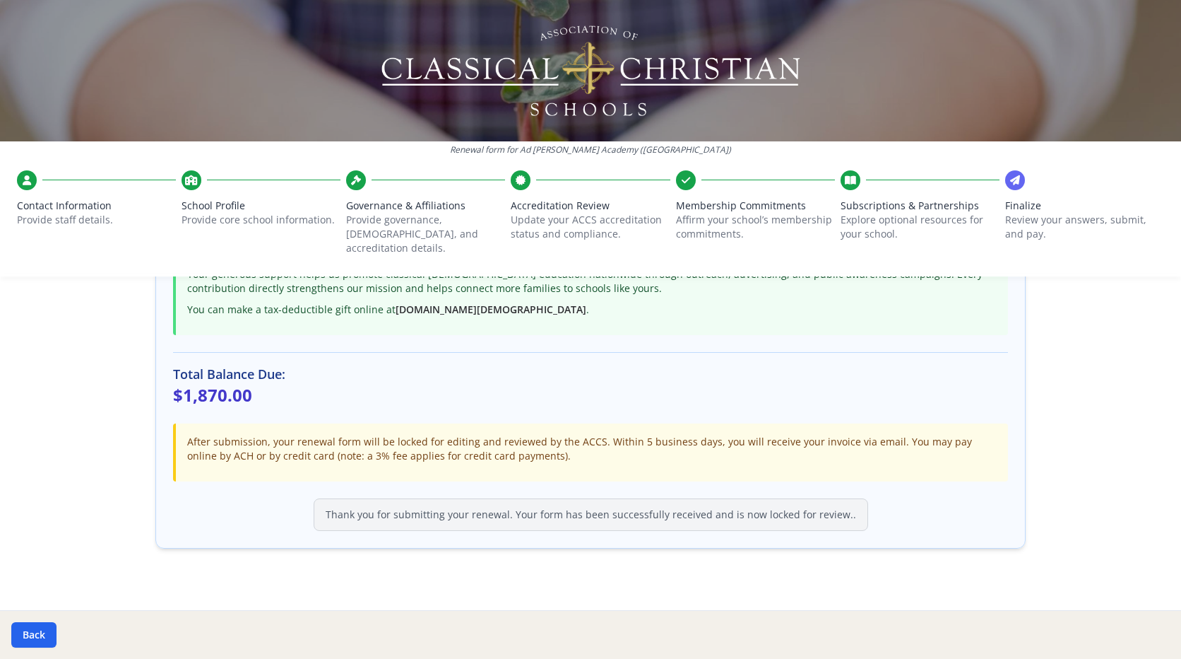
scroll to position [355, 0]
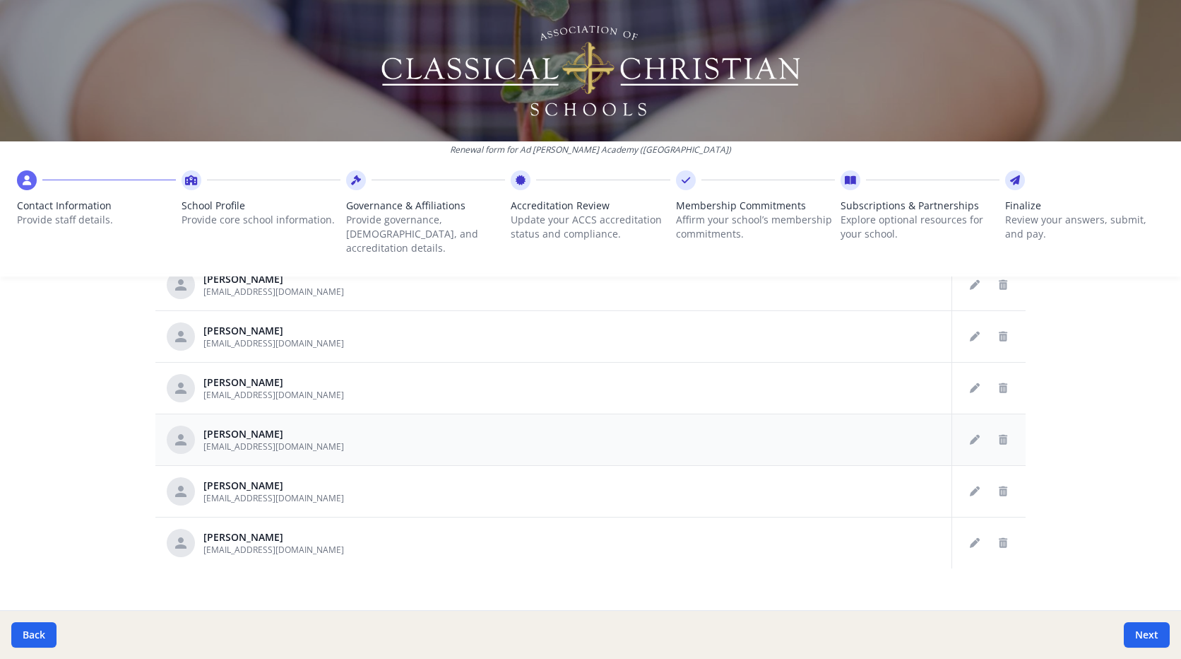
scroll to position [722, 0]
